Goal: Task Accomplishment & Management: Complete application form

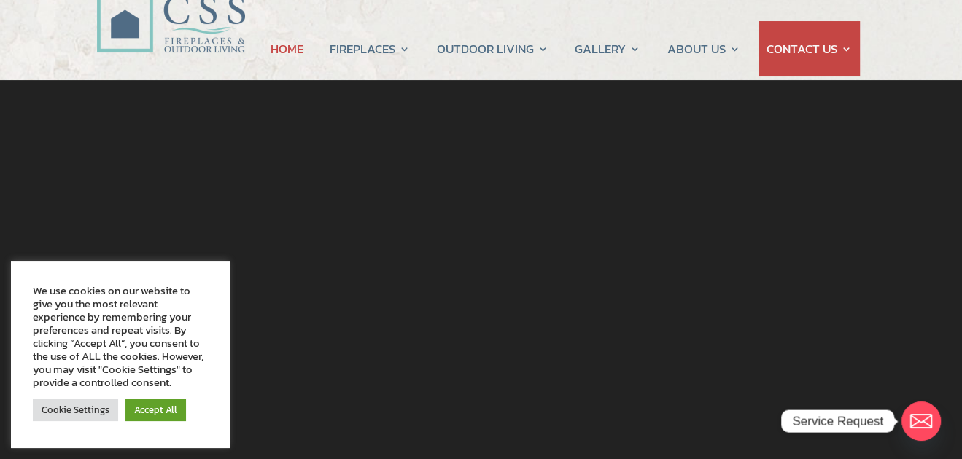
scroll to position [82, 0]
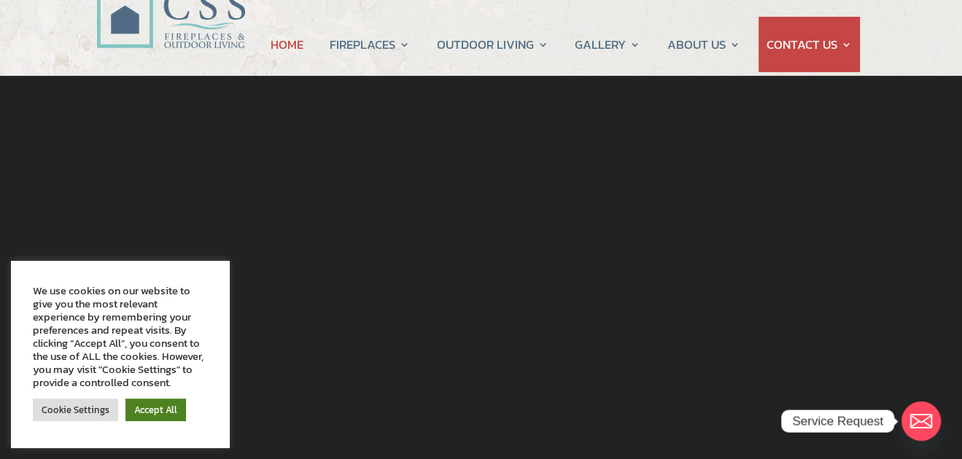
click at [154, 408] on link "Accept All" at bounding box center [155, 410] width 61 height 23
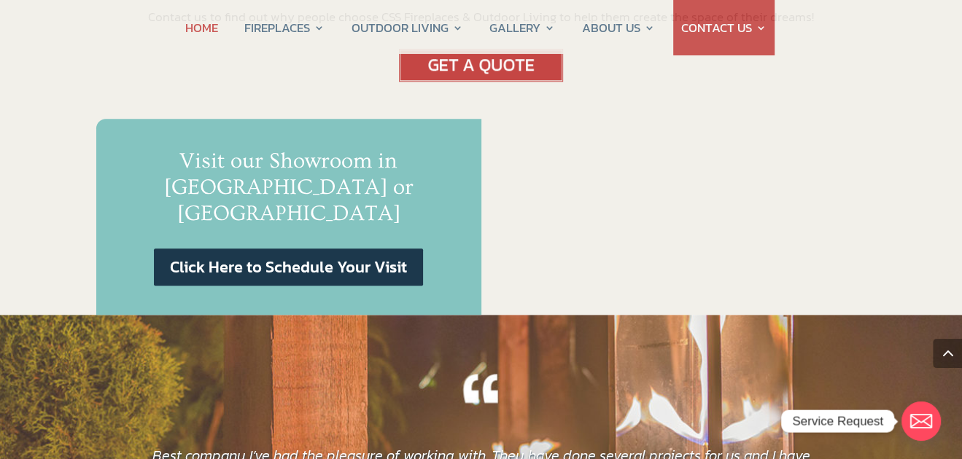
scroll to position [906, 0]
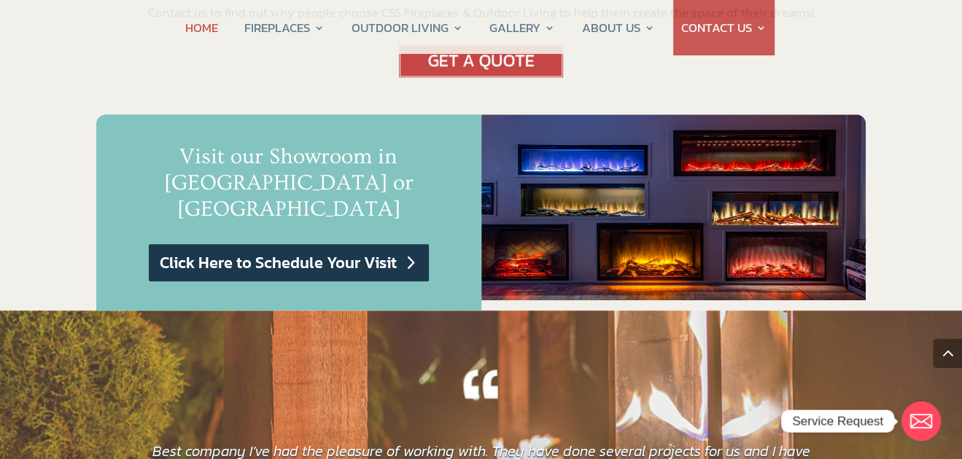
click at [311, 244] on link "Click Here to Schedule Your Visit" at bounding box center [289, 262] width 280 height 37
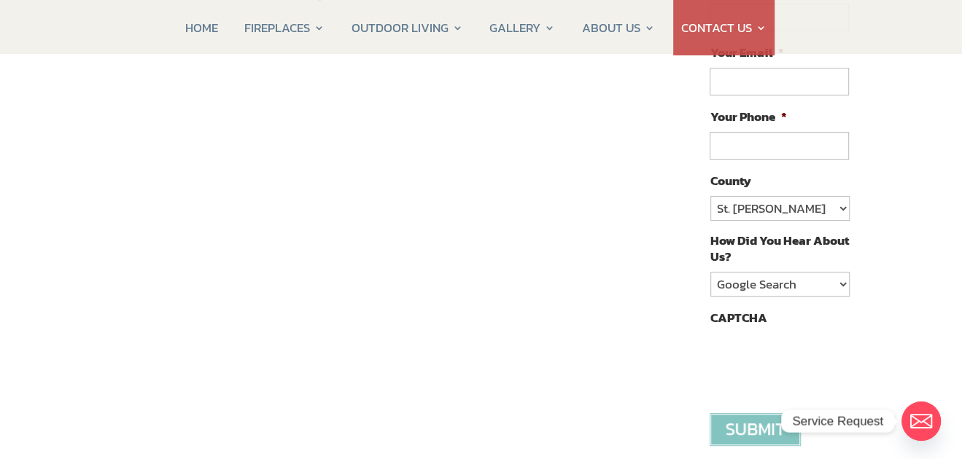
scroll to position [312, 0]
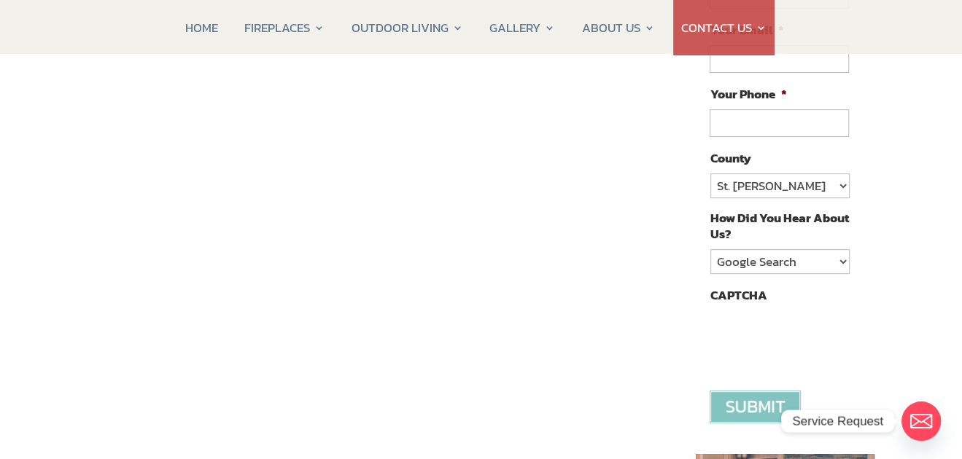
click at [637, 385] on div "Contact CSS Fireplaces & Outdoor Living (New company created by the owners of C…" at bounding box center [380, 335] width 585 height 868
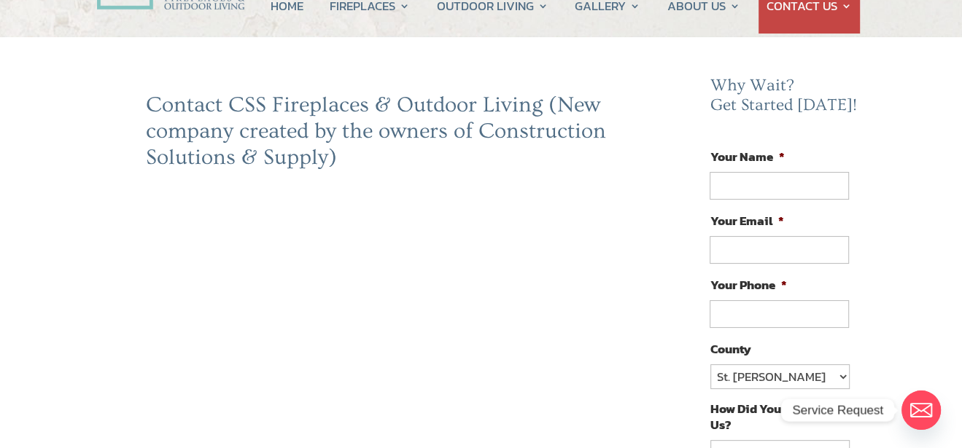
scroll to position [123, 0]
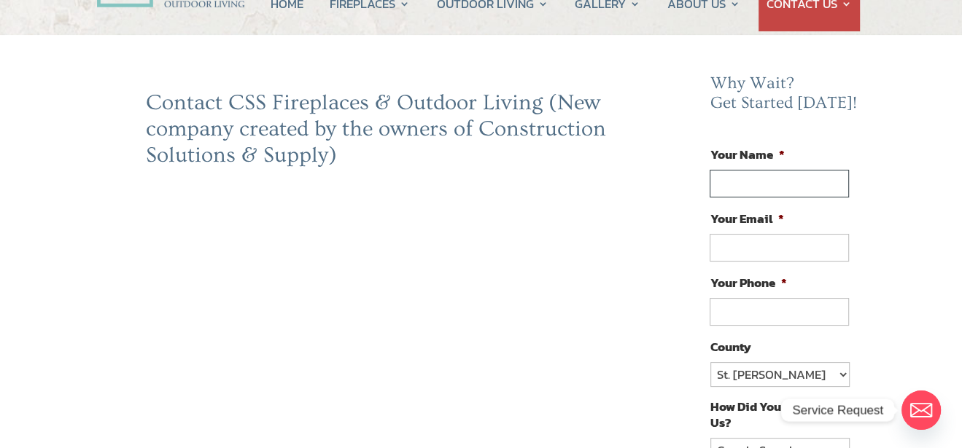
click at [766, 182] on input "Your Name *" at bounding box center [778, 184] width 139 height 28
type input "Chris Coyer"
click at [751, 244] on input "Your Email *" at bounding box center [778, 248] width 139 height 28
type input "ccoyer123@aol.com"
type input "(703) 963-0999"
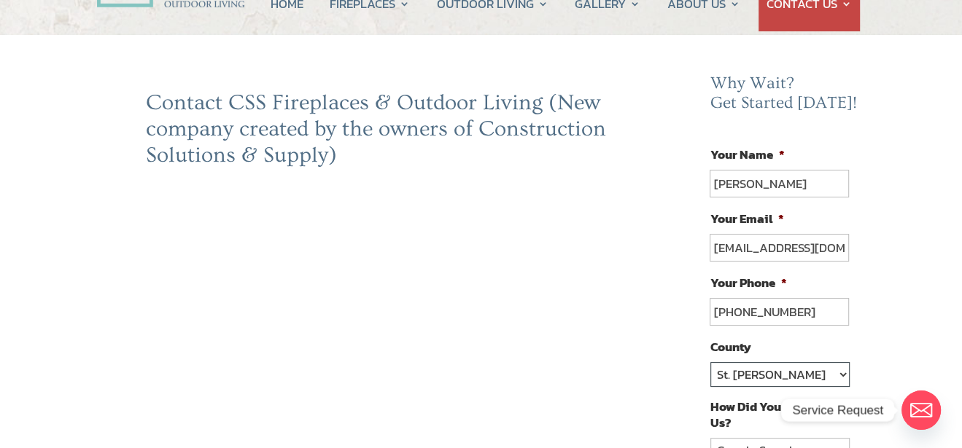
click at [840, 375] on select "St. Johns Clay Volusia Flagler Duval Nassau Other" at bounding box center [779, 374] width 139 height 25
select select "Nassau"
click at [710, 362] on select "St. Johns Clay Volusia Flagler Duval Nassau Other" at bounding box center [779, 374] width 139 height 25
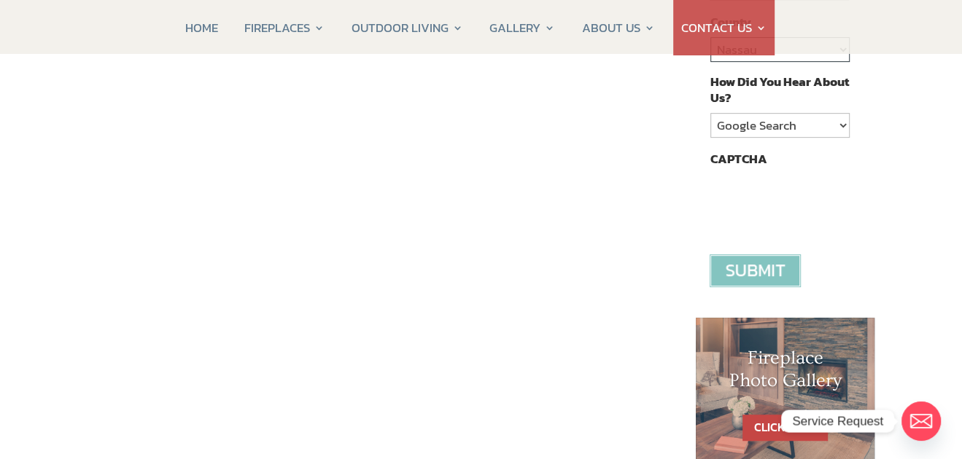
scroll to position [462, 0]
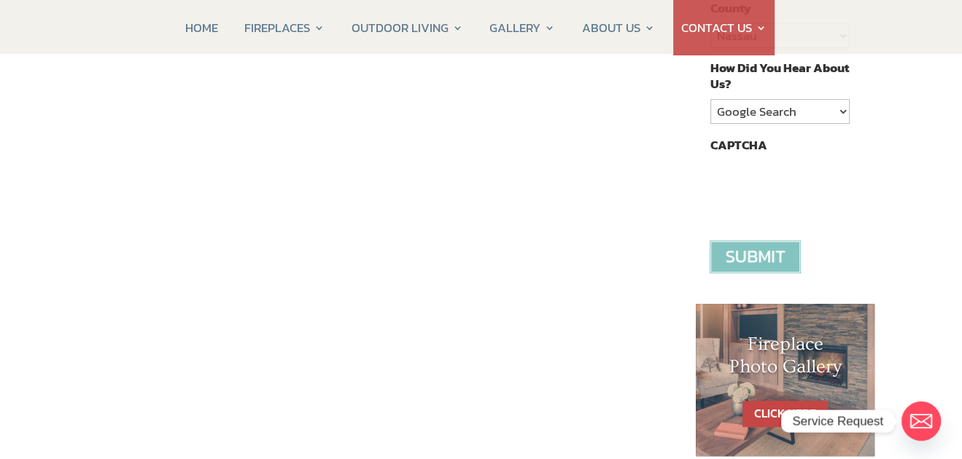
click at [755, 251] on input "image" at bounding box center [754, 257] width 91 height 33
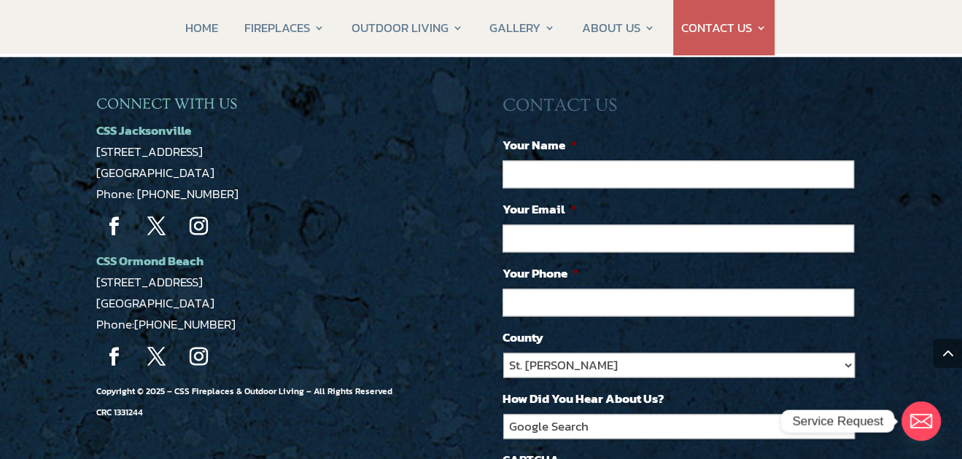
scroll to position [1274, 0]
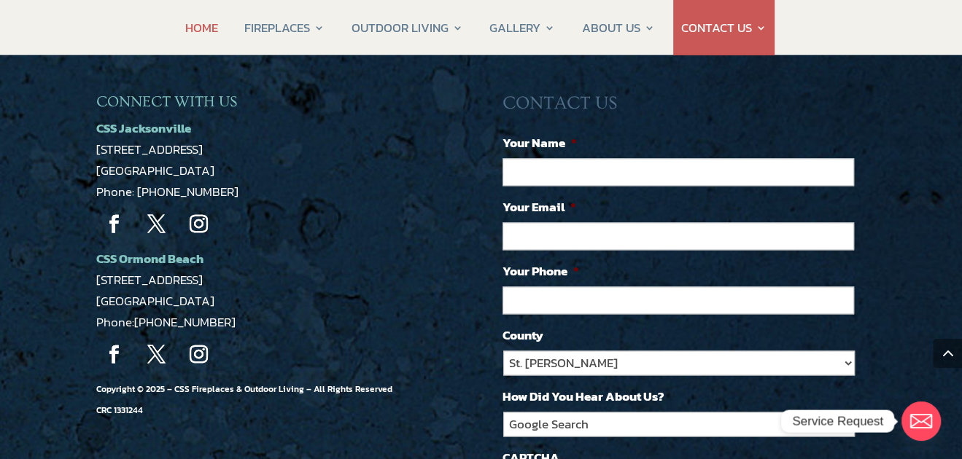
click at [206, 30] on link "HOME" at bounding box center [201, 27] width 33 height 55
